Goal: Use online tool/utility: Utilize a website feature to perform a specific function

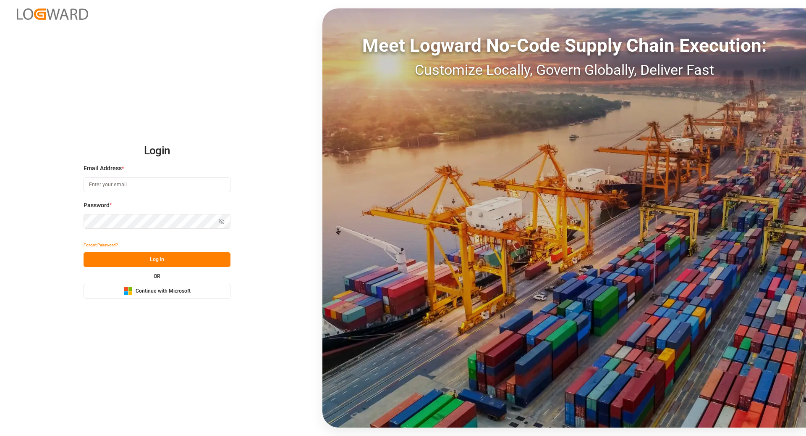
click at [179, 294] on span "Continue with Microsoft" at bounding box center [163, 291] width 55 height 8
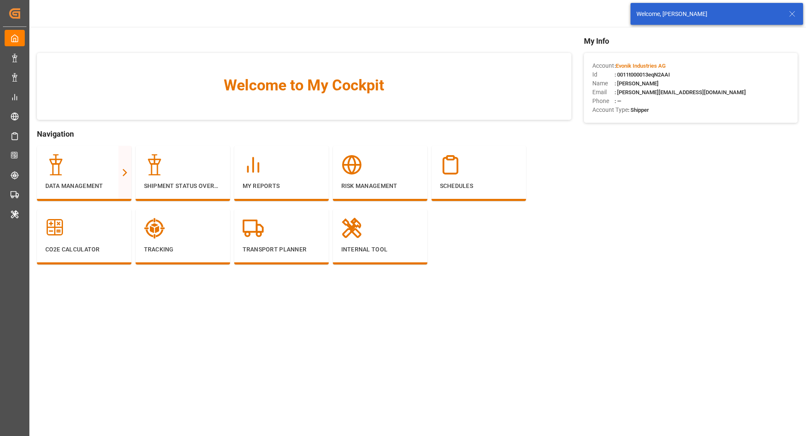
click at [791, 17] on icon at bounding box center [793, 14] width 10 height 10
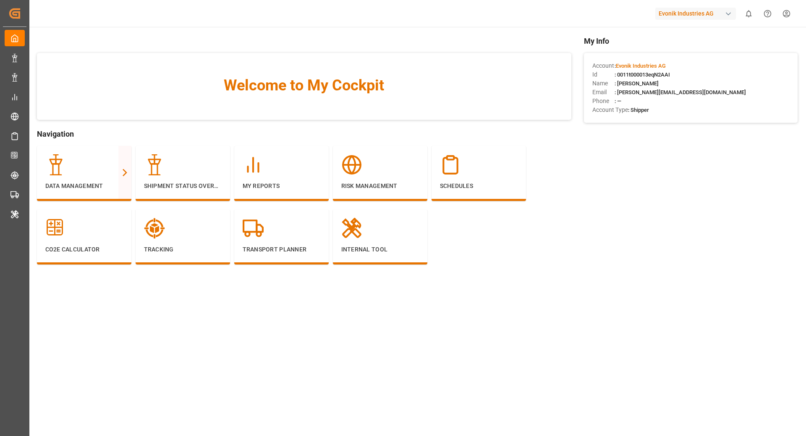
click at [684, 9] on div "Evonik Industries AG" at bounding box center [696, 14] width 81 height 12
type input "lanxess"
click at [706, 58] on span "LANXESS Deutschland GmbH" at bounding box center [691, 56] width 78 height 9
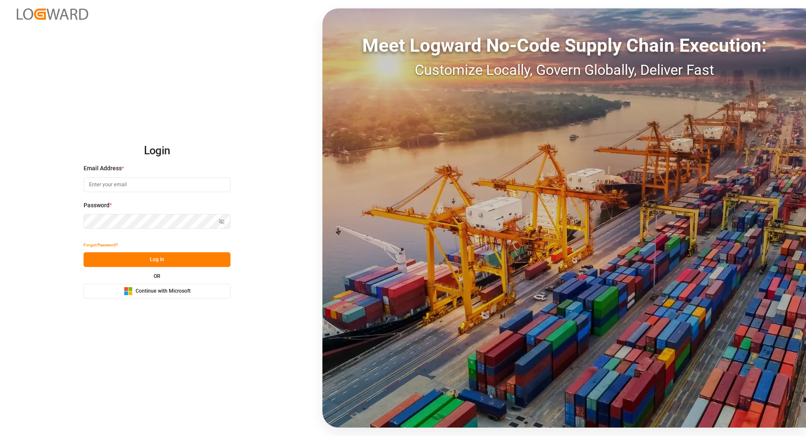
click at [171, 285] on button "Microsoft Logo Continue with Microsoft" at bounding box center [157, 291] width 147 height 15
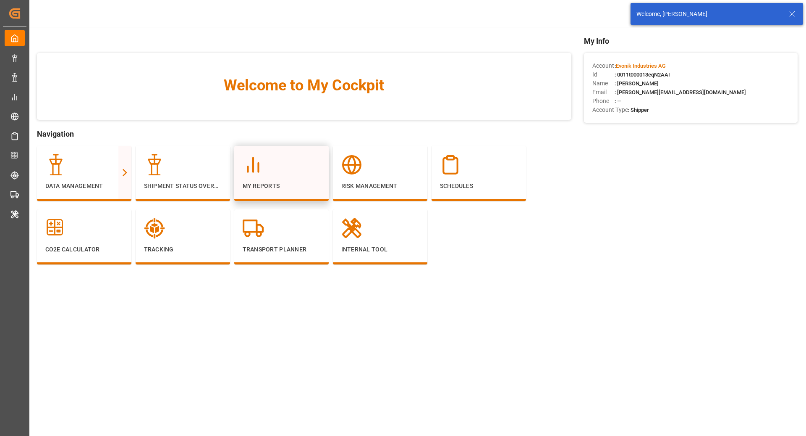
click at [283, 158] on div at bounding box center [282, 164] width 78 height 21
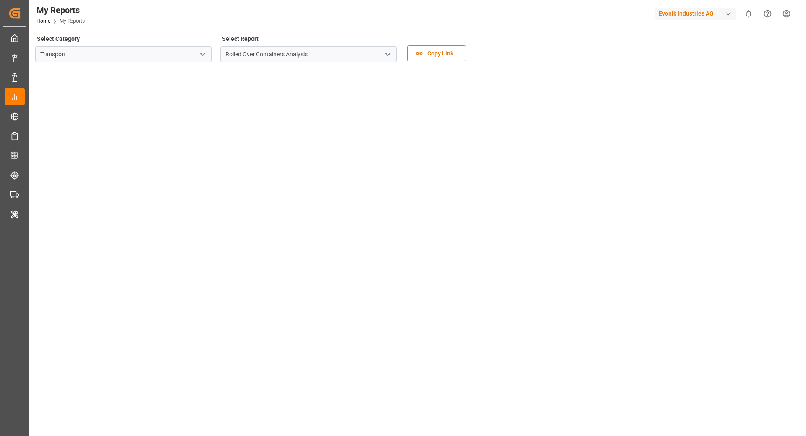
click at [201, 54] on icon "open menu" at bounding box center [203, 54] width 10 height 10
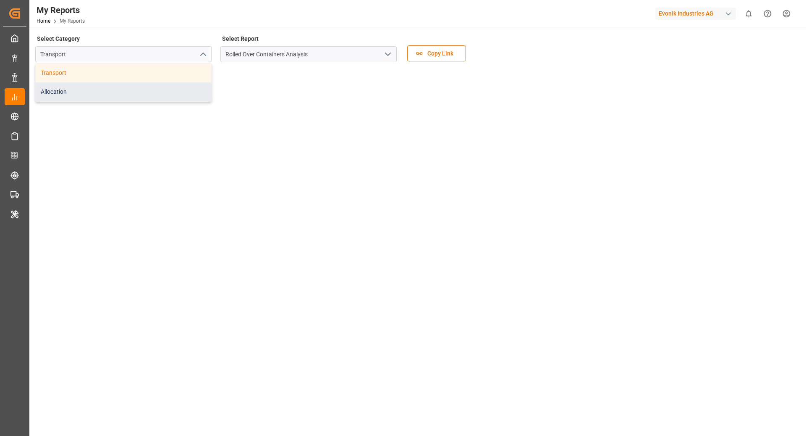
click at [155, 95] on div "Allocation" at bounding box center [124, 91] width 176 height 19
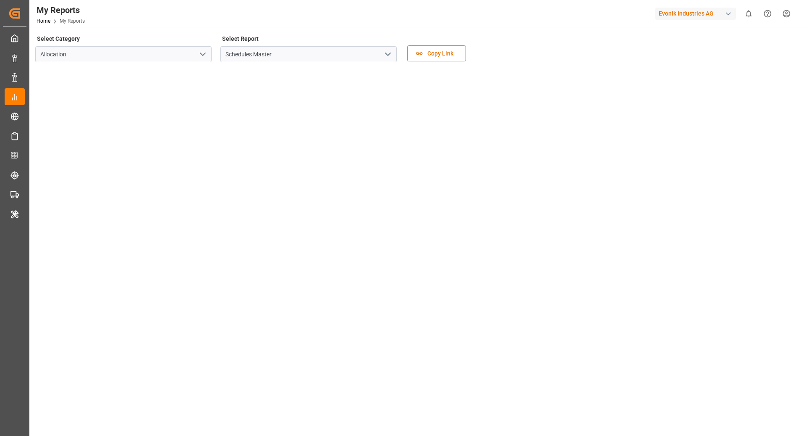
click at [389, 56] on icon "open menu" at bounding box center [388, 54] width 10 height 10
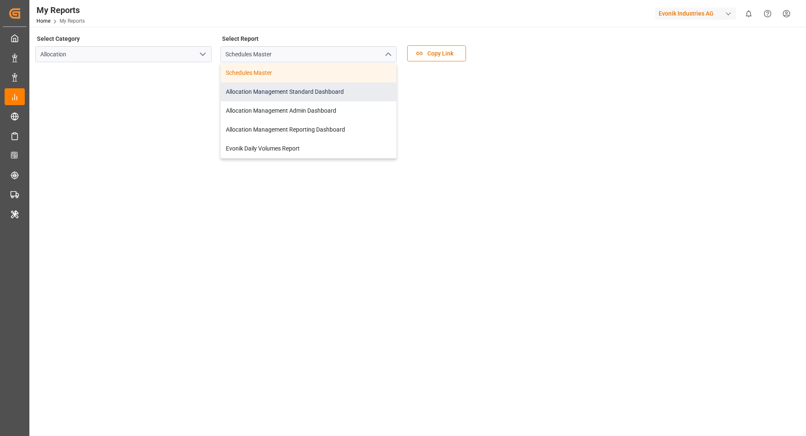
click at [325, 87] on div "Allocation Management Standard Dashboard" at bounding box center [309, 91] width 176 height 19
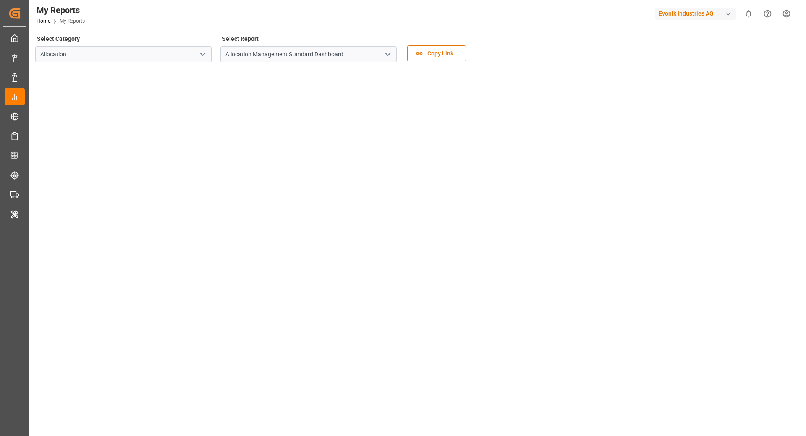
click at [719, 9] on div "Evonik Industries AG" at bounding box center [696, 14] width 81 height 12
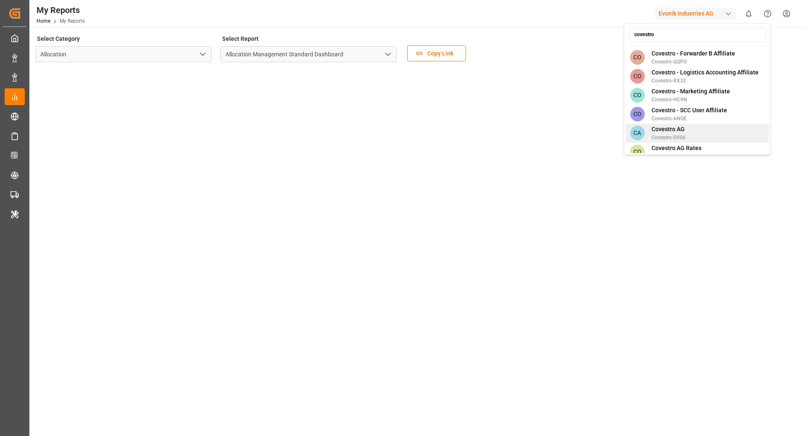
type input "covestro"
click at [698, 125] on div "CA Covestro AG Covestro-0V06" at bounding box center [697, 132] width 143 height 19
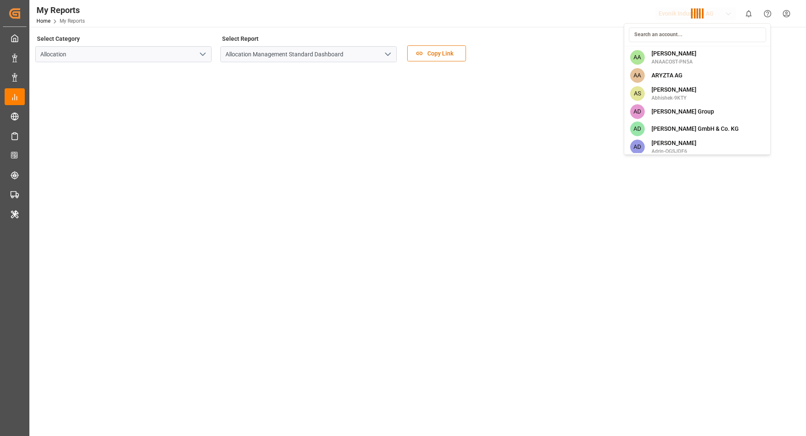
scroll to position [1295, 0]
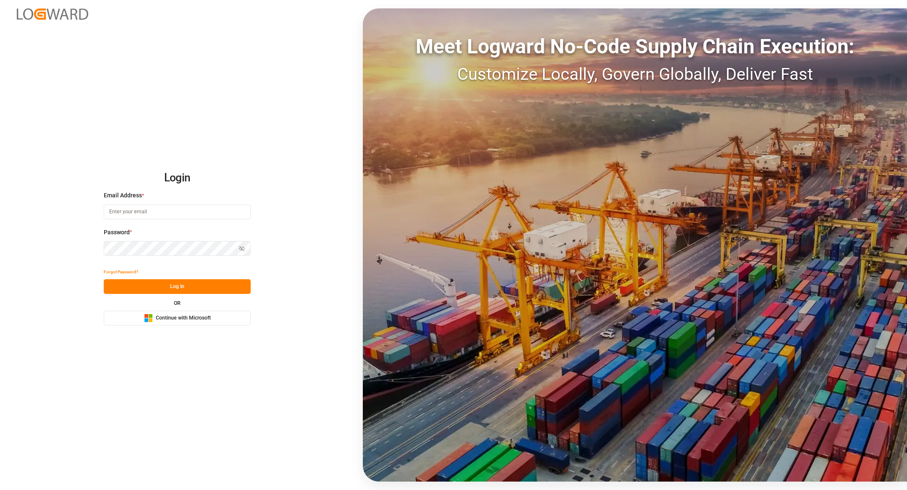
click at [216, 323] on button "Microsoft Logo Continue with Microsoft" at bounding box center [177, 318] width 147 height 15
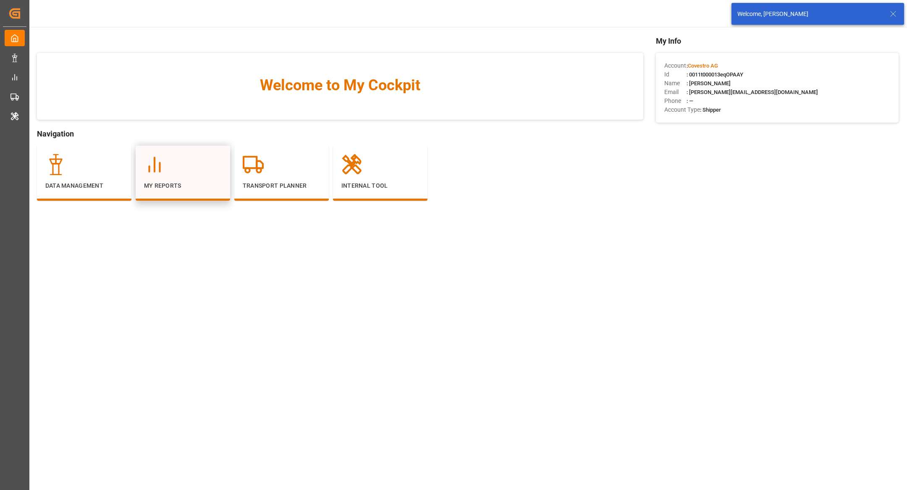
click at [209, 179] on div "My Reports" at bounding box center [183, 172] width 78 height 36
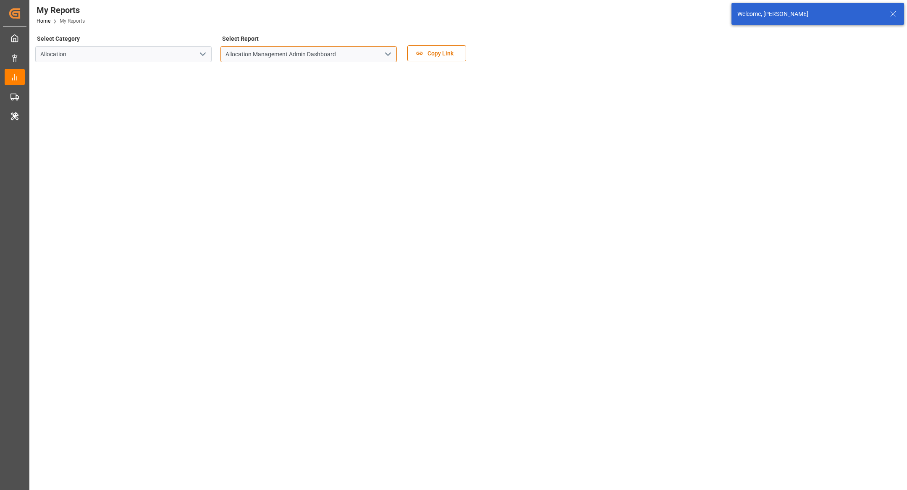
click at [378, 55] on input "Allocation Management Admin Dashboard" at bounding box center [309, 54] width 176 height 16
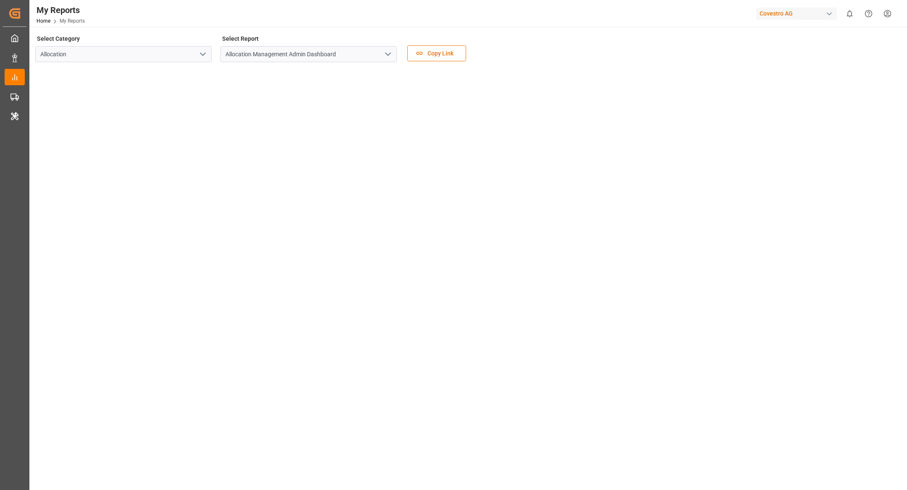
click at [389, 55] on icon "open menu" at bounding box center [388, 54] width 10 height 10
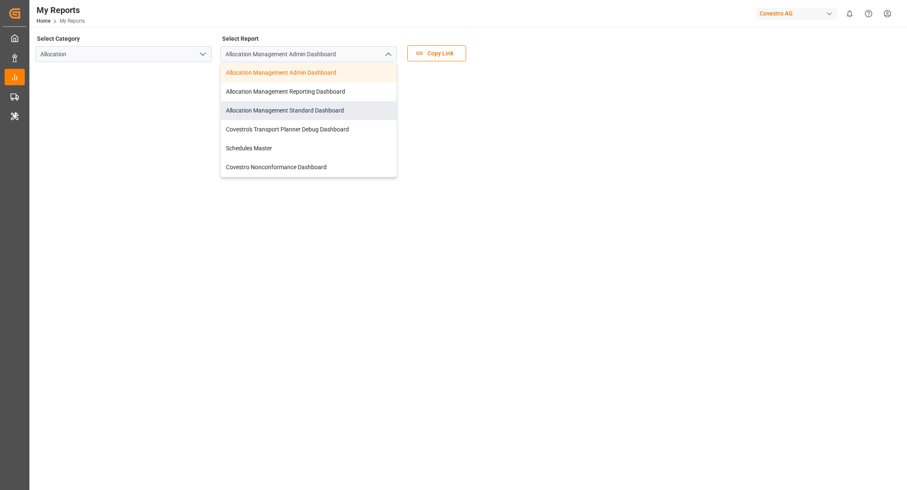
click at [330, 107] on div "Allocation Management Standard Dashboard" at bounding box center [309, 110] width 176 height 19
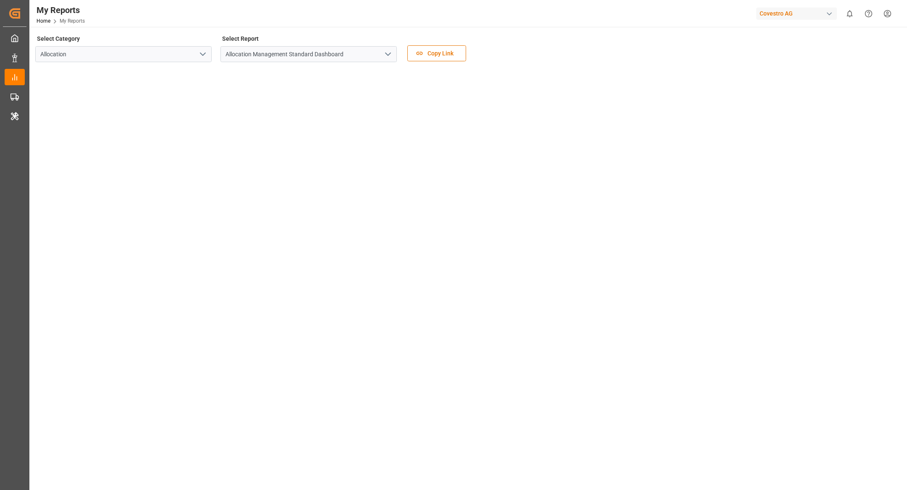
click at [792, 19] on div "Covestro AG" at bounding box center [796, 14] width 81 height 12
type input "evonik i"
click at [772, 55] on span "Evonik Industries AG" at bounding box center [779, 53] width 55 height 9
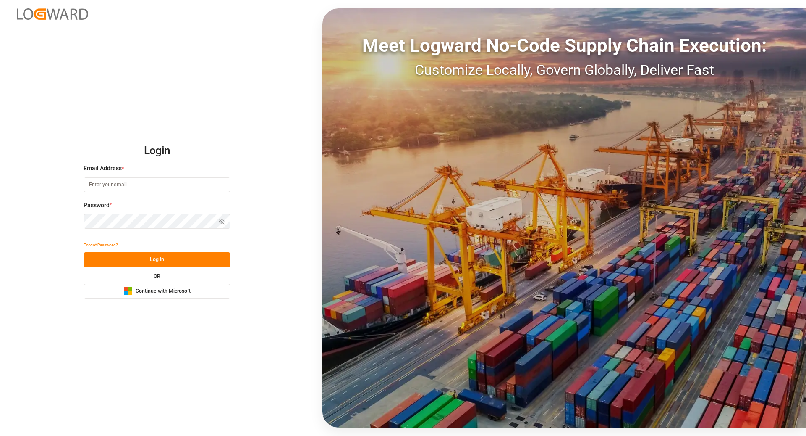
click at [171, 293] on span "Continue with Microsoft" at bounding box center [163, 291] width 55 height 8
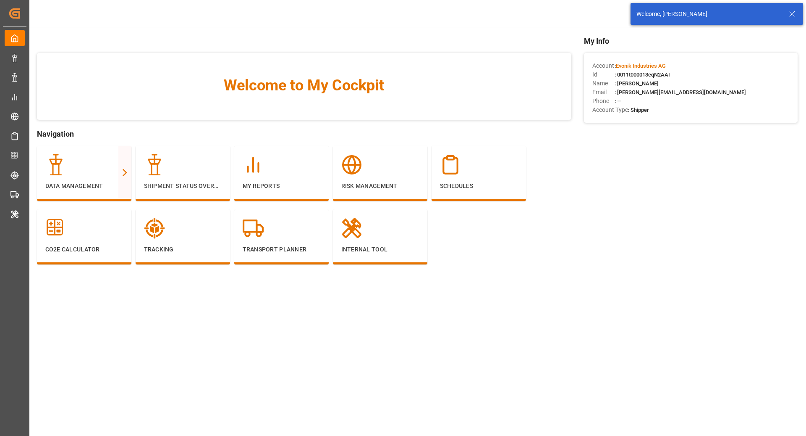
click at [792, 10] on icon at bounding box center [793, 14] width 10 height 10
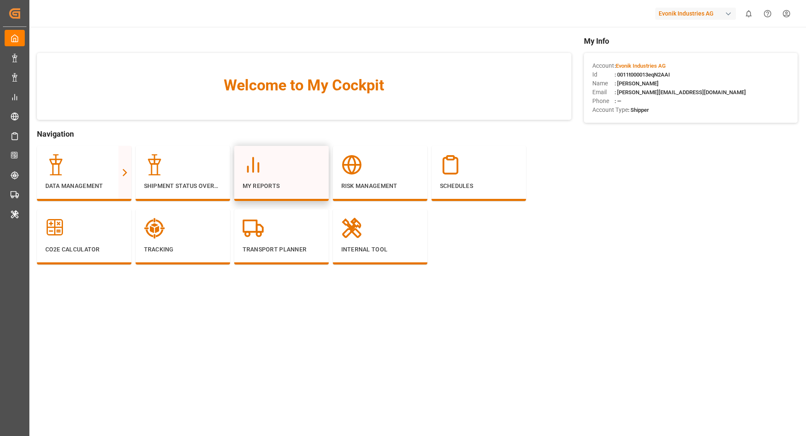
click at [259, 168] on icon at bounding box center [253, 164] width 21 height 21
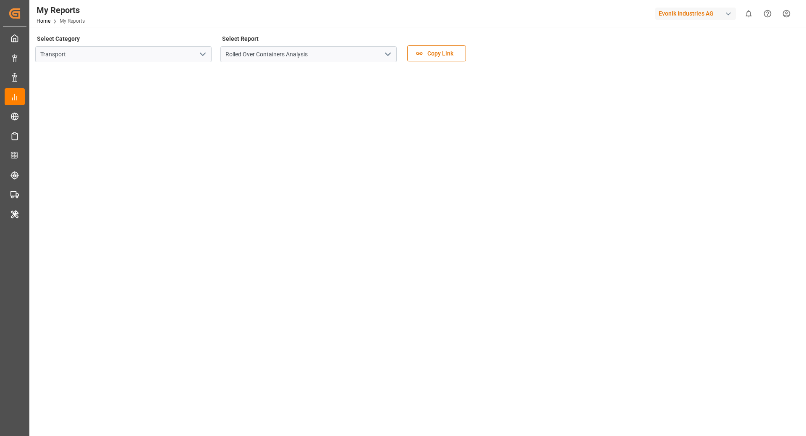
click at [203, 58] on icon "open menu" at bounding box center [203, 54] width 10 height 10
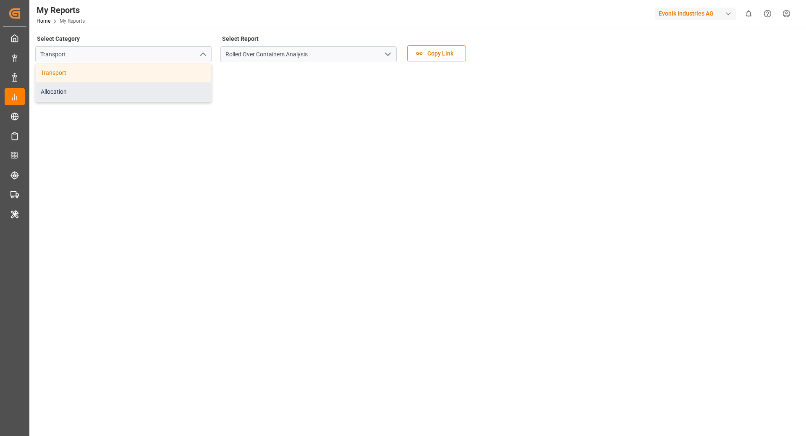
click at [171, 89] on div "Allocation" at bounding box center [124, 91] width 176 height 19
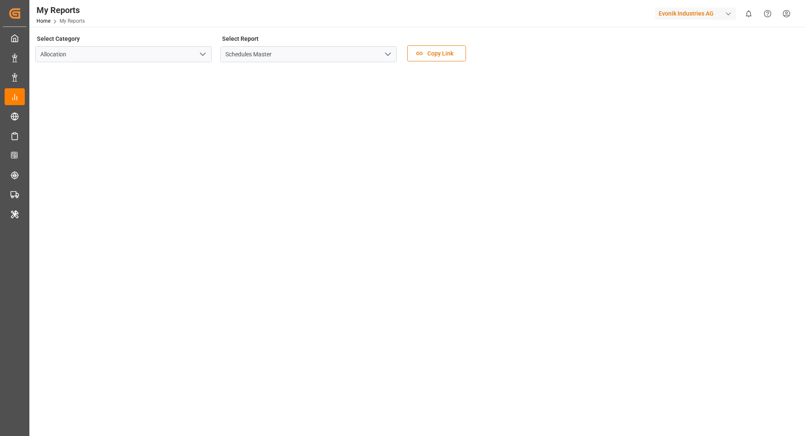
click at [389, 54] on polyline "open menu" at bounding box center [388, 54] width 5 height 3
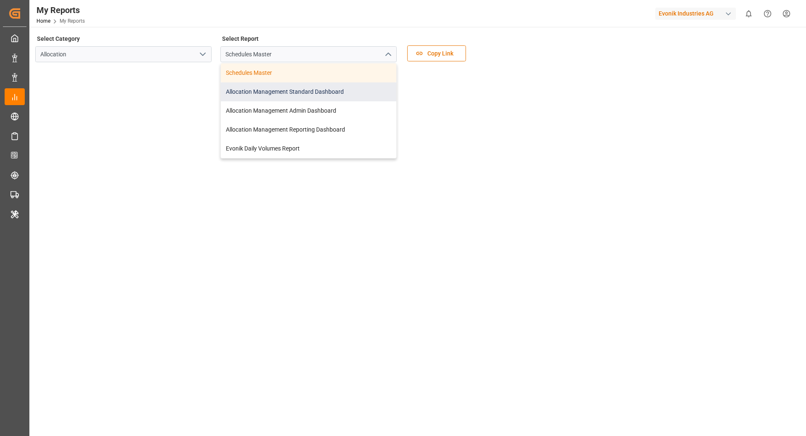
click at [346, 92] on div "Allocation Management Standard Dashboard" at bounding box center [309, 91] width 176 height 19
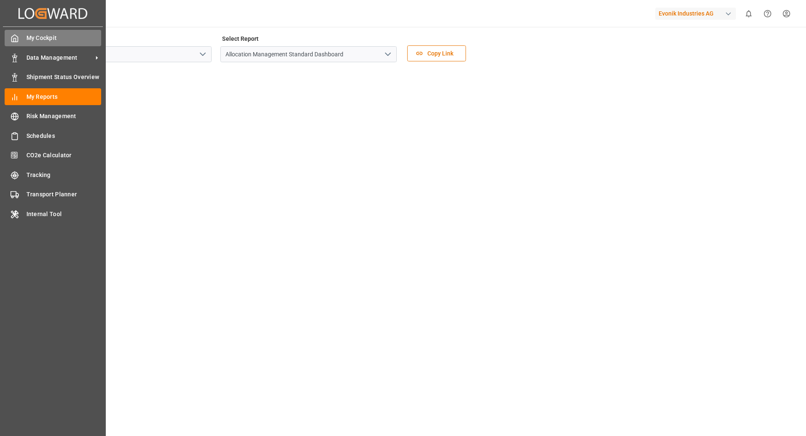
click at [26, 37] on span "My Cockpit" at bounding box center [63, 38] width 75 height 9
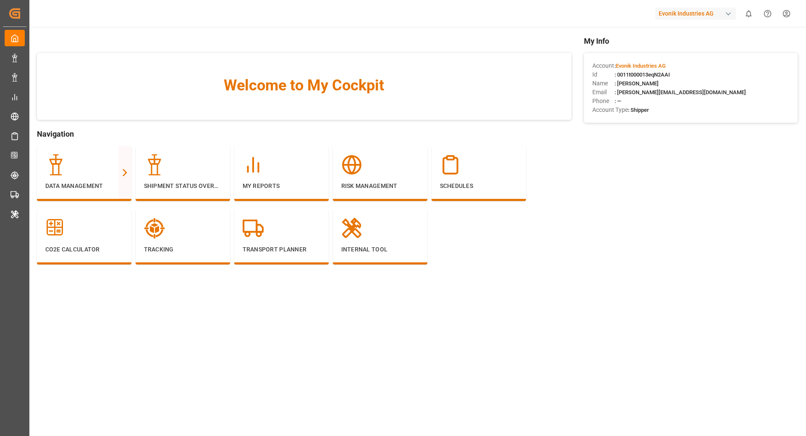
click at [650, 72] on span ": 0011t000013eqN2AAI" at bounding box center [642, 74] width 55 height 6
copy span "0011t000013eqN2AAI"
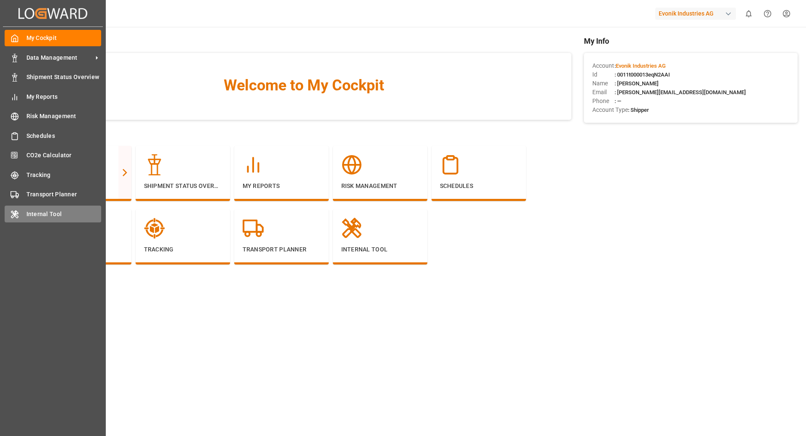
click at [59, 210] on span "Internal Tool" at bounding box center [63, 214] width 75 height 9
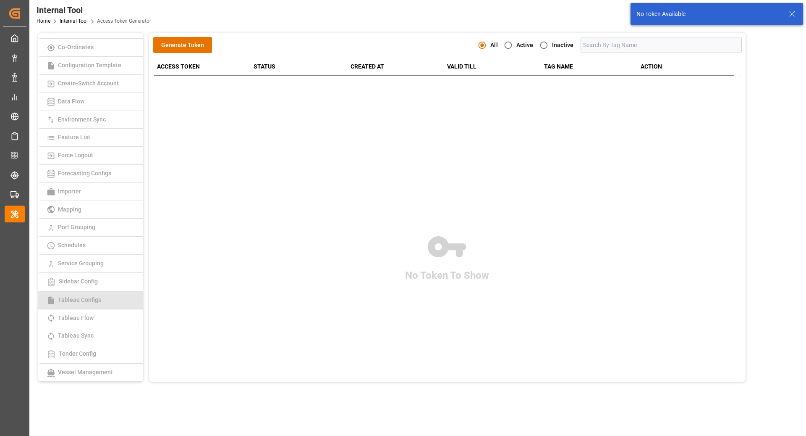
scroll to position [51, 0]
click at [104, 324] on link "Tableau Sync" at bounding box center [90, 333] width 105 height 18
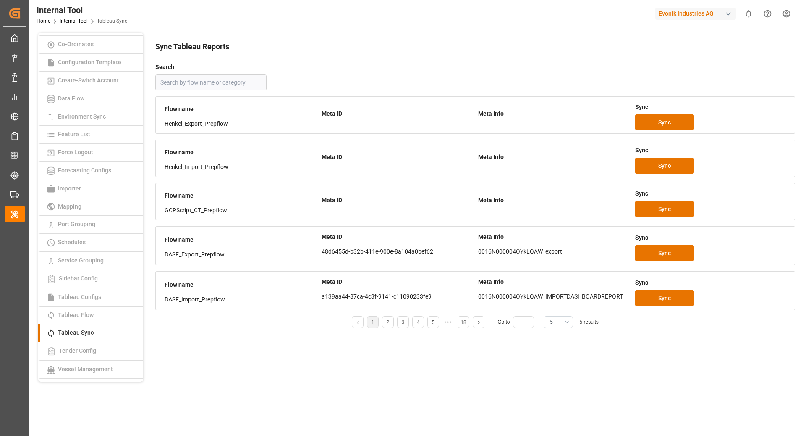
click at [557, 321] on button "5" at bounding box center [558, 322] width 29 height 12
click at [554, 386] on div "25" at bounding box center [558, 392] width 29 height 26
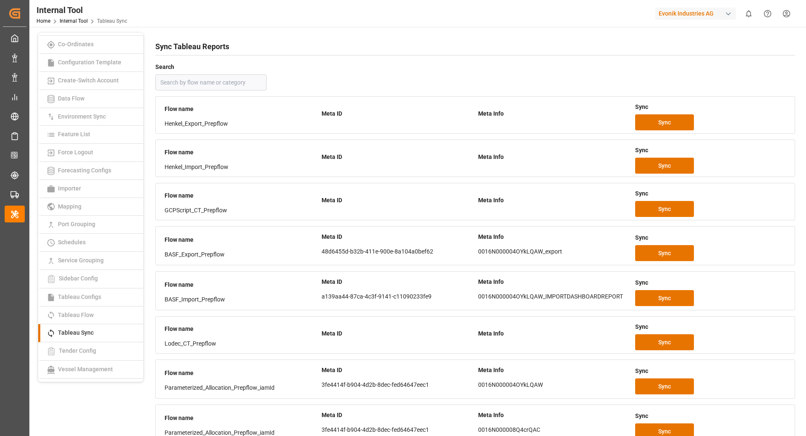
scroll to position [416, 0]
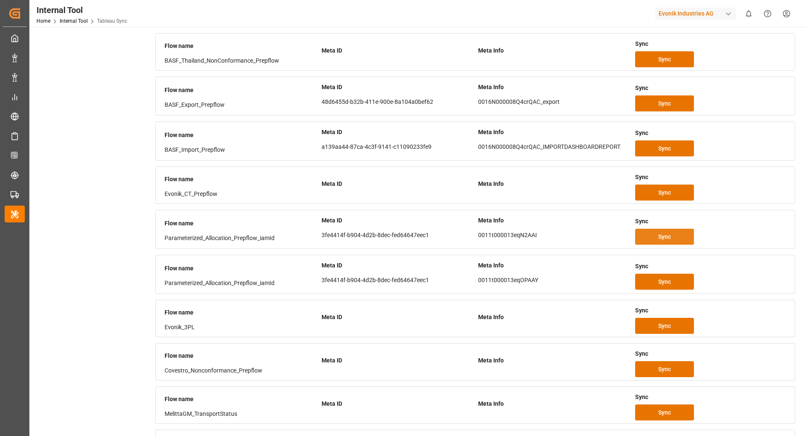
click at [662, 239] on button "Sync" at bounding box center [664, 236] width 59 height 16
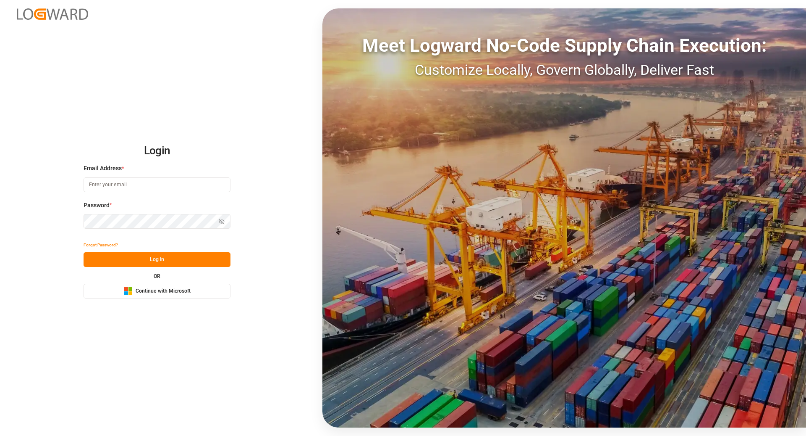
click at [151, 286] on div "Microsoft Logo Continue with Microsoft" at bounding box center [157, 290] width 67 height 9
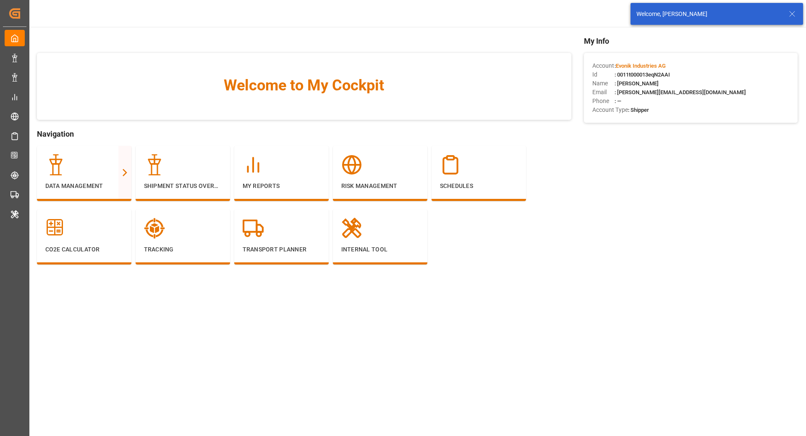
click at [785, 22] on div "Welcome, [PERSON_NAME]" at bounding box center [717, 14] width 173 height 22
click at [788, 15] on icon at bounding box center [793, 14] width 10 height 10
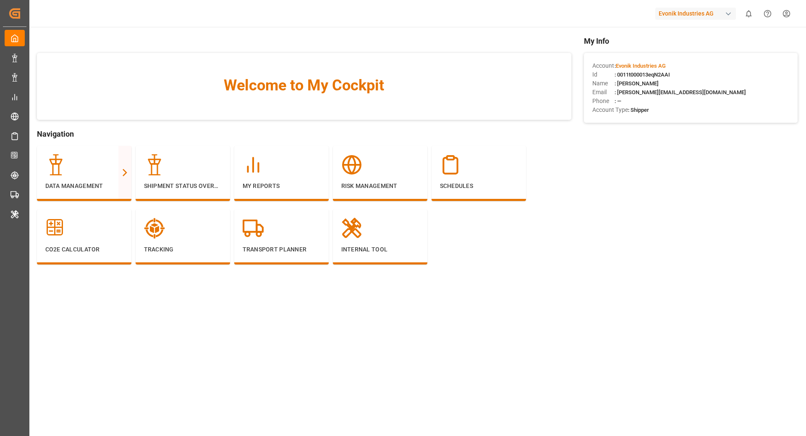
click at [699, 13] on div "Evonik Industries AG" at bounding box center [696, 14] width 81 height 12
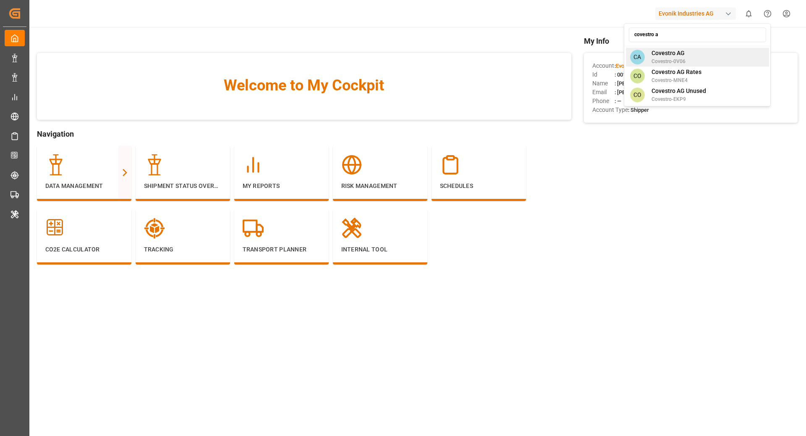
type input "covestro a"
click at [677, 58] on span "Covestro-0V06" at bounding box center [669, 62] width 34 height 8
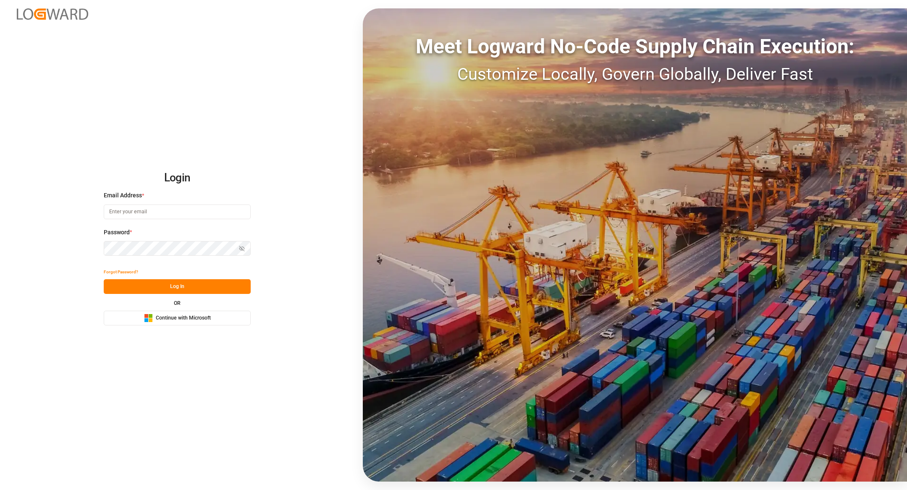
click at [202, 316] on span "Continue with Microsoft" at bounding box center [183, 319] width 55 height 8
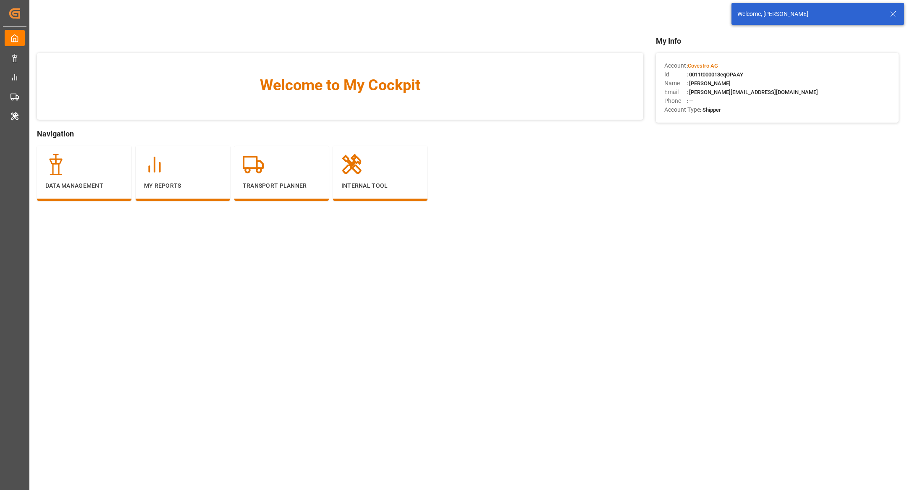
click at [740, 75] on span ": 0011t000013eqOPAAY" at bounding box center [715, 74] width 57 height 6
copy span "0011t000013eqOPAAY"
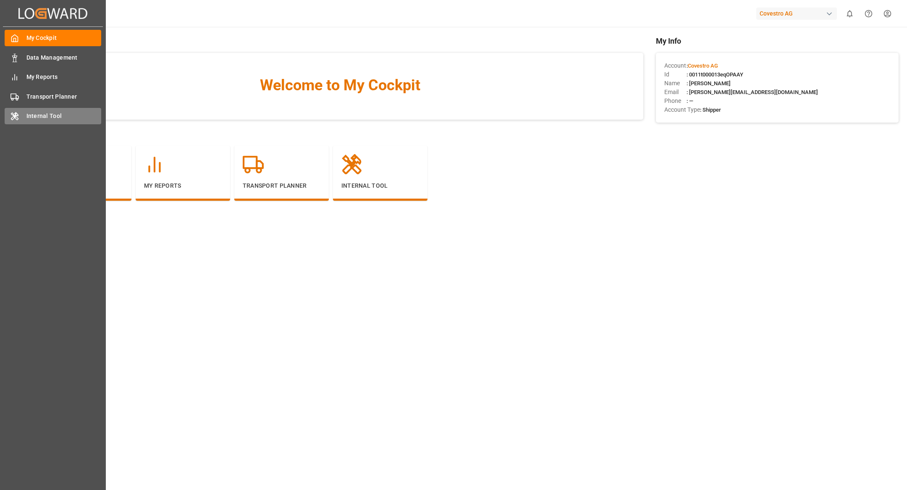
click at [43, 116] on span "Internal Tool" at bounding box center [63, 116] width 75 height 9
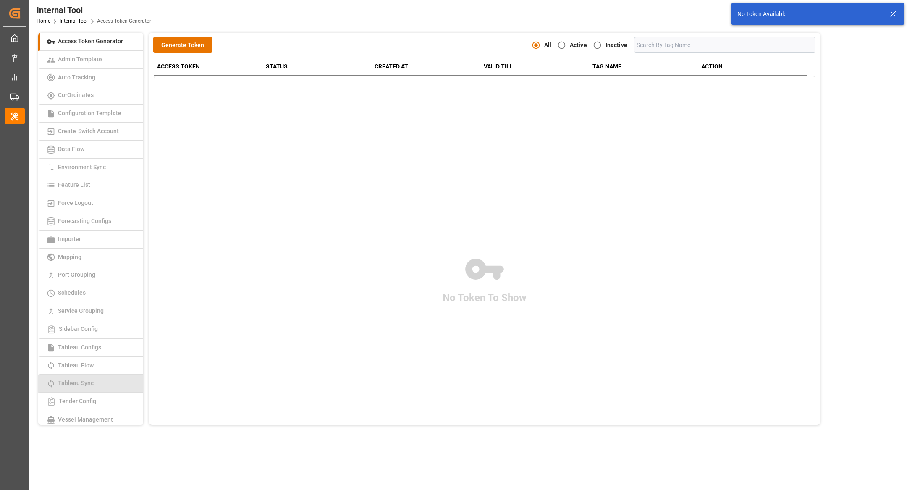
click at [89, 383] on span "Tableau Sync" at bounding box center [75, 383] width 41 height 7
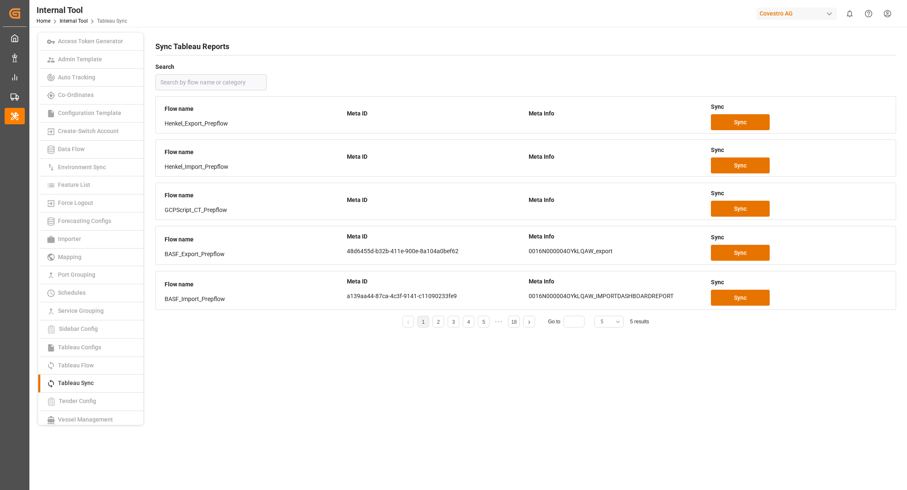
click at [612, 324] on button "5" at bounding box center [608, 322] width 29 height 12
click at [607, 449] on div "25" at bounding box center [609, 444] width 29 height 26
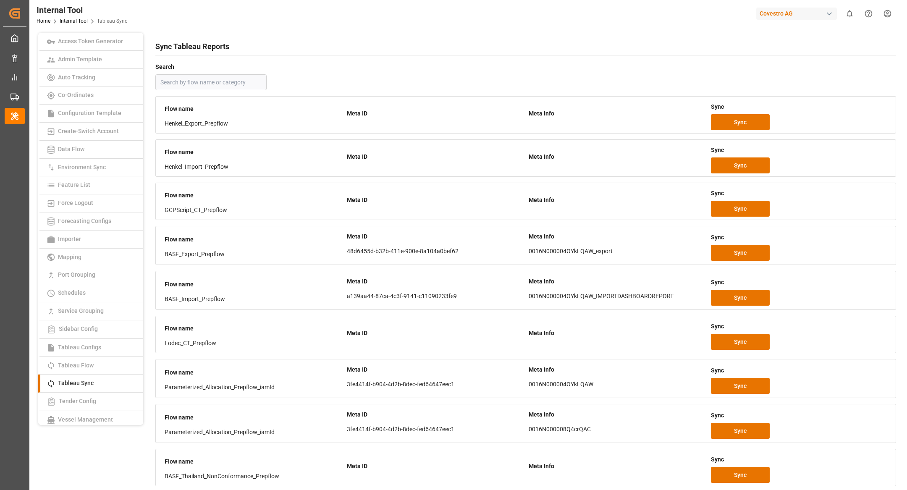
scroll to position [434, 0]
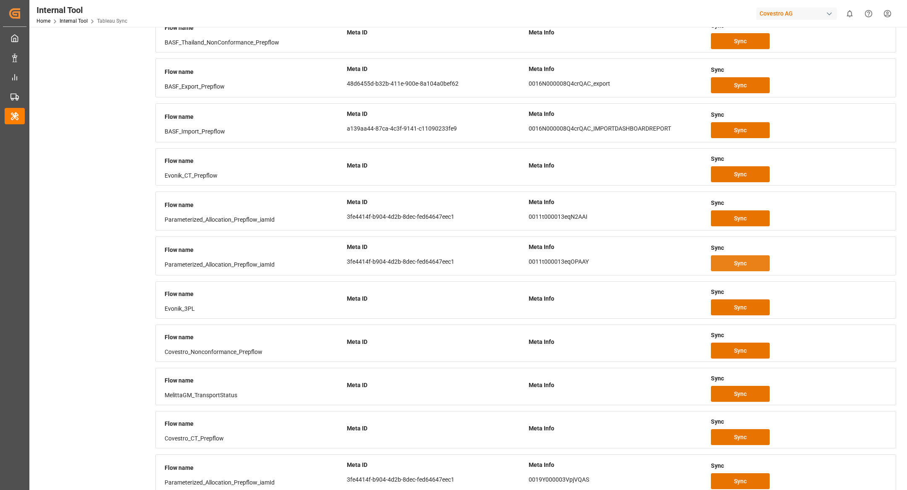
click at [729, 262] on button "Sync" at bounding box center [740, 263] width 59 height 16
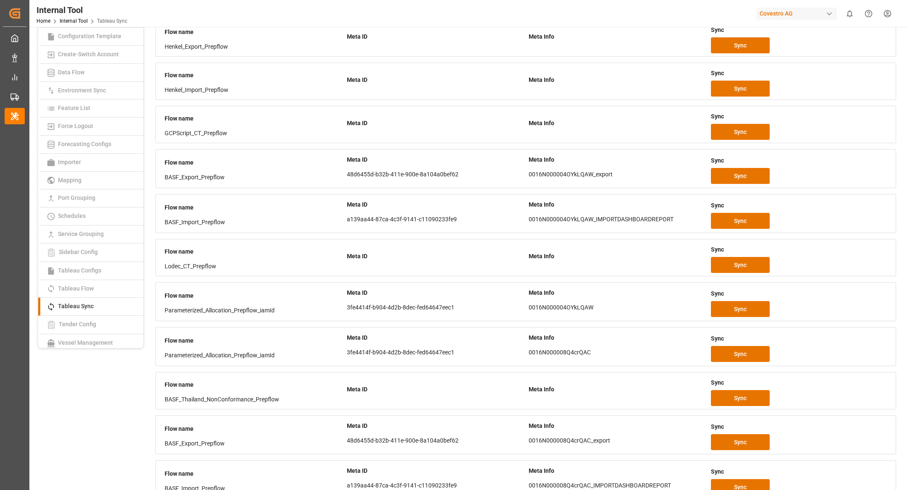
scroll to position [0, 0]
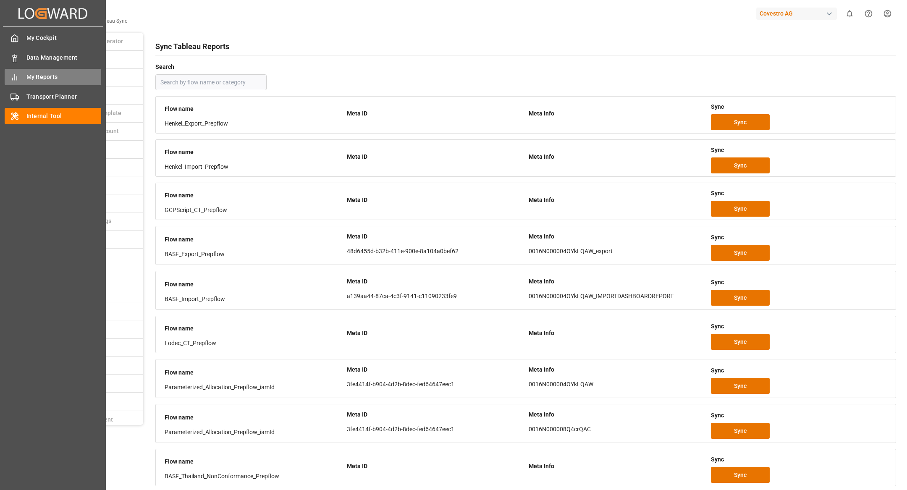
click at [25, 78] on div "My Reports My Reports" at bounding box center [53, 77] width 97 height 16
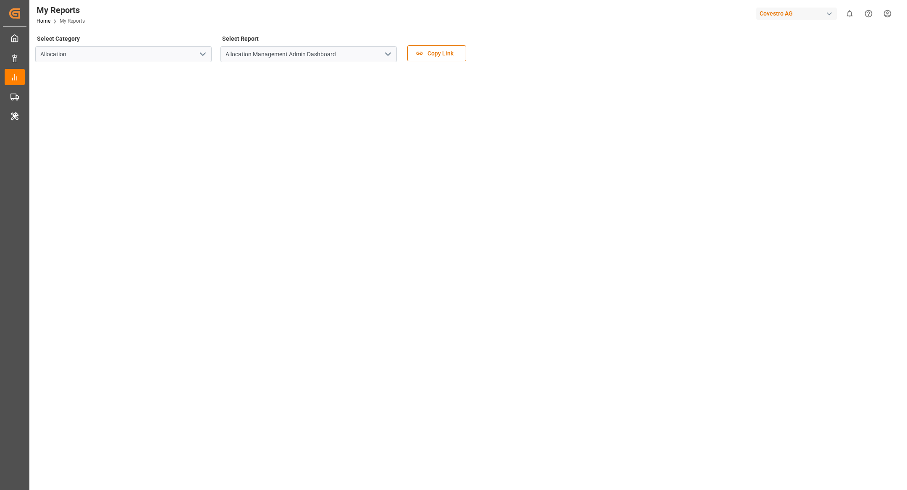
click at [383, 57] on icon "open menu" at bounding box center [388, 54] width 10 height 10
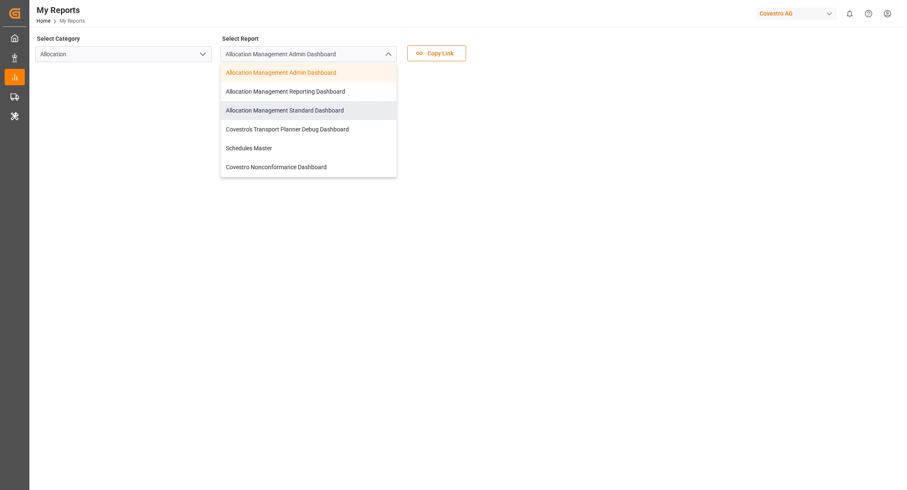
click at [332, 111] on div "Allocation Management Standard Dashboard" at bounding box center [309, 110] width 176 height 19
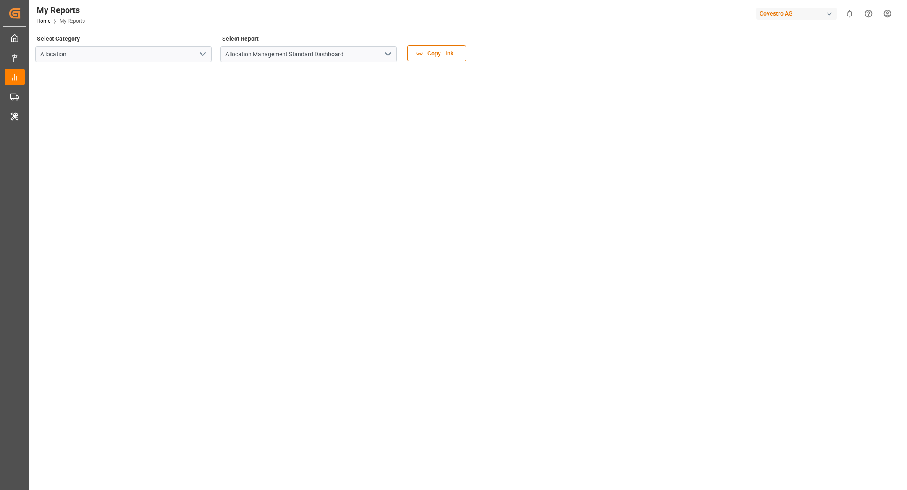
click at [804, 10] on div "Covestro AG" at bounding box center [796, 14] width 81 height 12
type input "evonik i"
click at [773, 58] on span "EvonikIn-6LLN" at bounding box center [779, 62] width 55 height 8
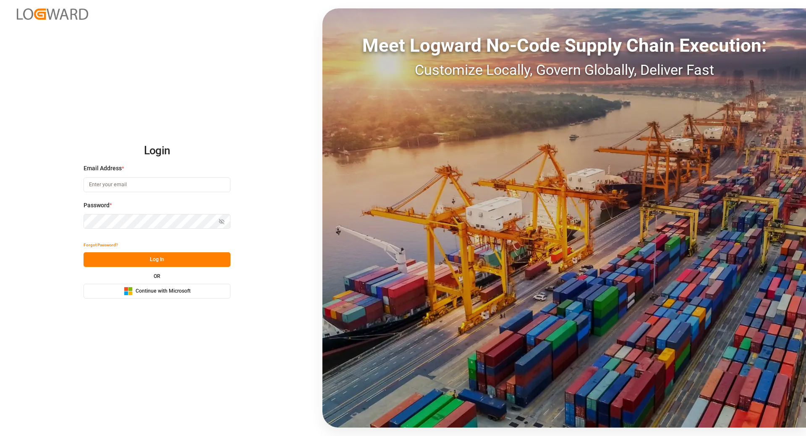
click at [186, 296] on button "Microsoft Logo Continue with Microsoft" at bounding box center [157, 291] width 147 height 15
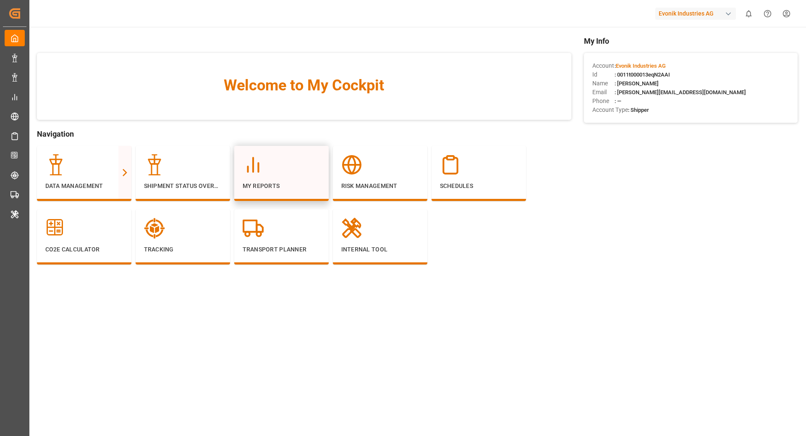
click at [241, 171] on div "My Reports" at bounding box center [281, 173] width 95 height 55
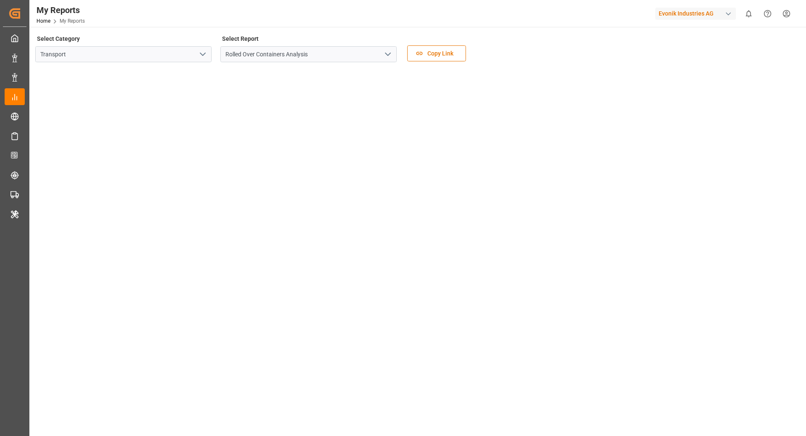
click at [205, 56] on icon "open menu" at bounding box center [203, 54] width 10 height 10
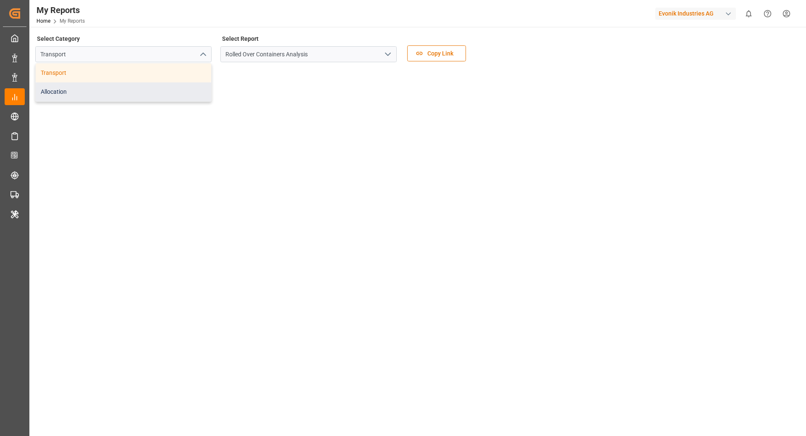
click at [188, 89] on div "Allocation" at bounding box center [124, 91] width 176 height 19
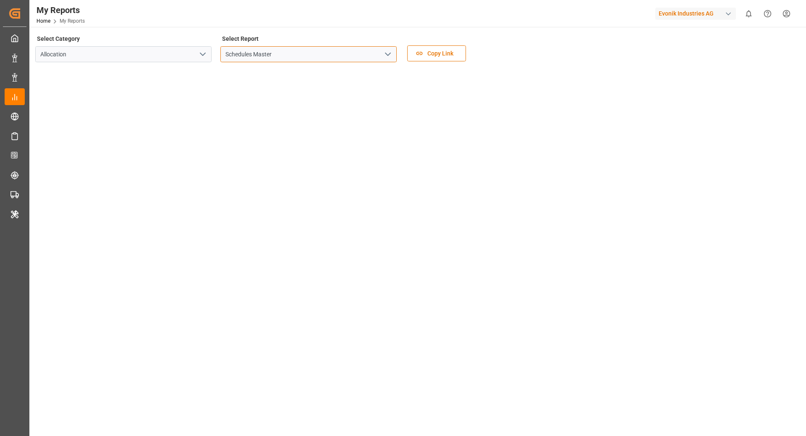
click at [334, 56] on input "Schedules Master" at bounding box center [309, 54] width 176 height 16
click at [391, 58] on icon "open menu" at bounding box center [388, 54] width 10 height 10
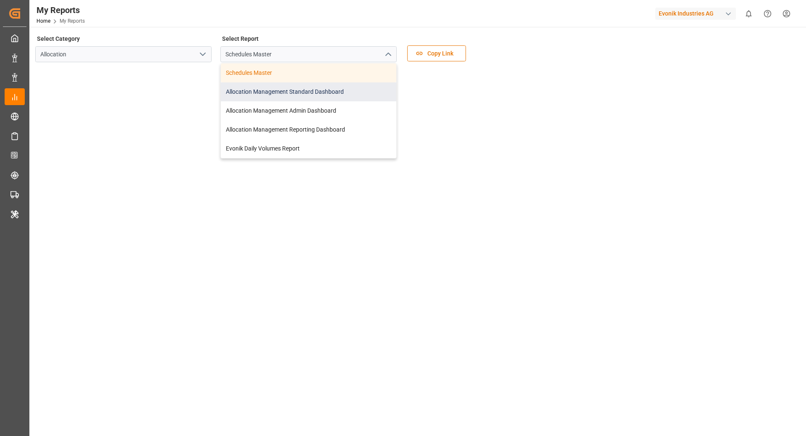
click at [344, 96] on div "Allocation Management Standard Dashboard" at bounding box center [309, 91] width 176 height 19
